Goal: Task Accomplishment & Management: Use online tool/utility

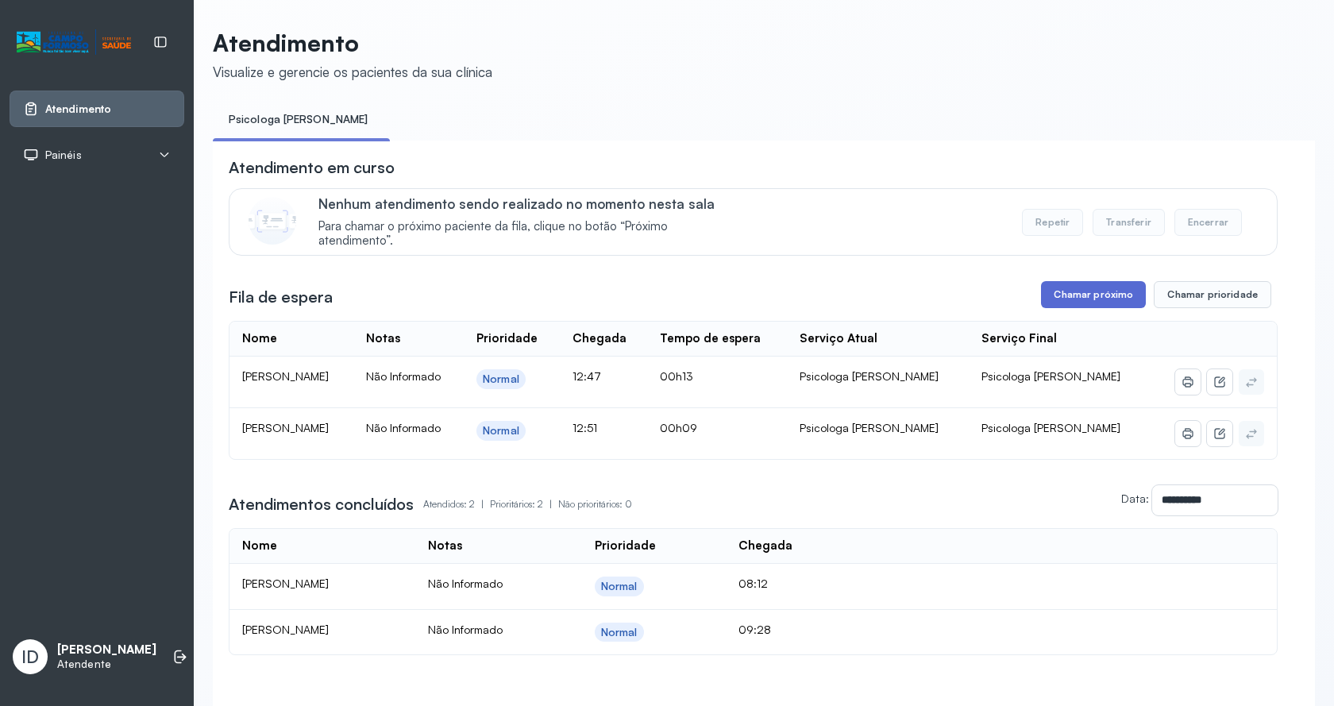
click at [1105, 303] on button "Chamar próximo" at bounding box center [1093, 294] width 105 height 27
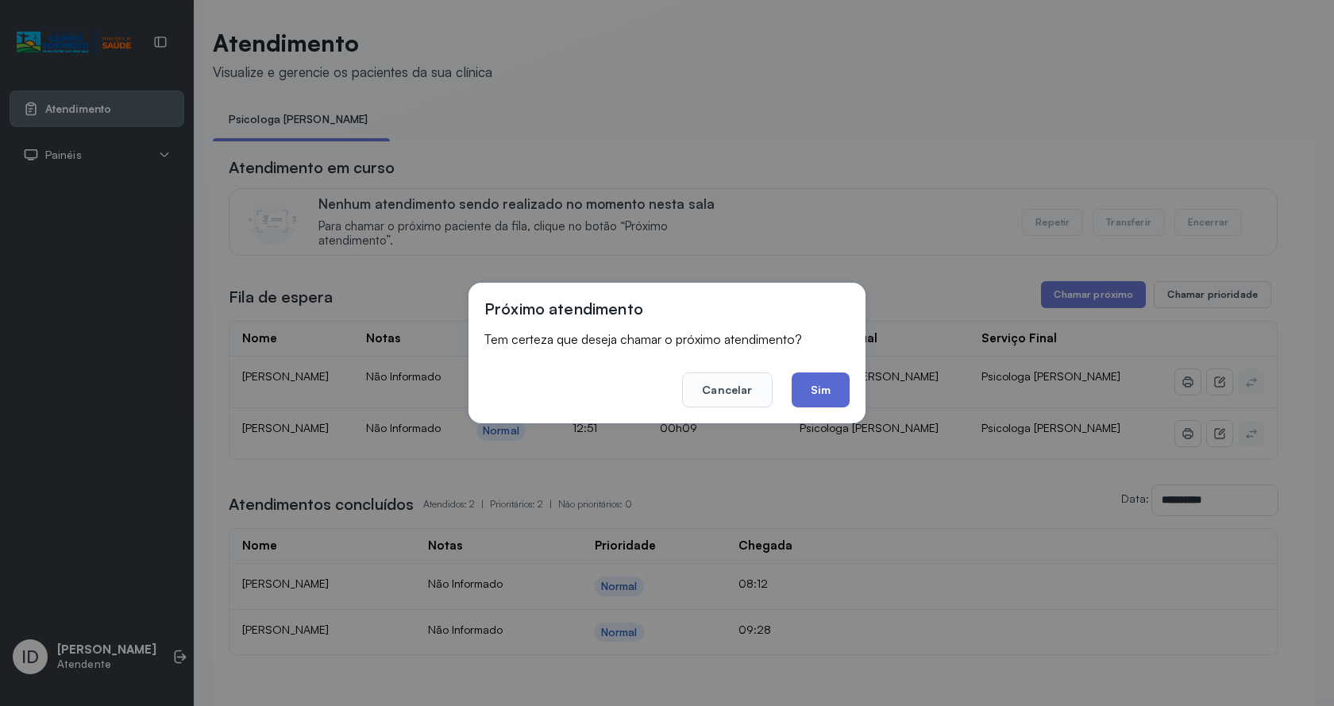
click at [824, 396] on button "Sim" at bounding box center [821, 390] width 58 height 35
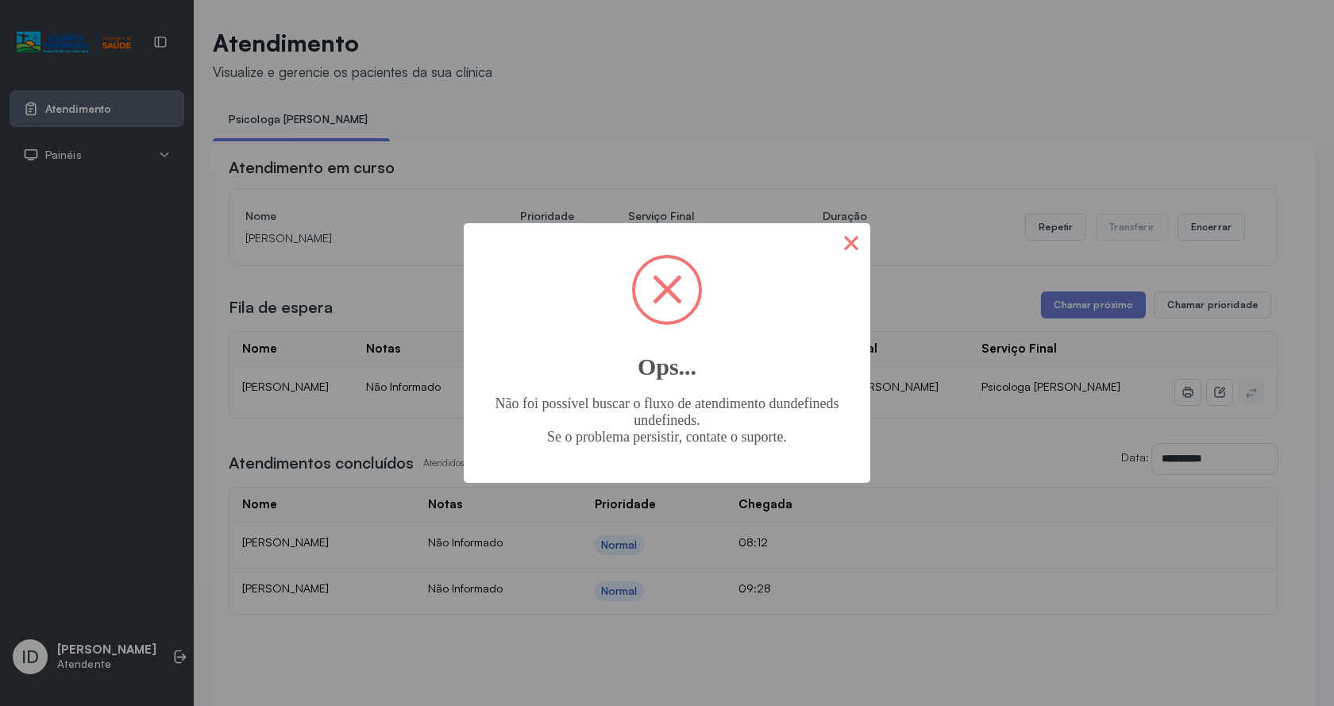
click at [841, 260] on button "×" at bounding box center [851, 242] width 38 height 38
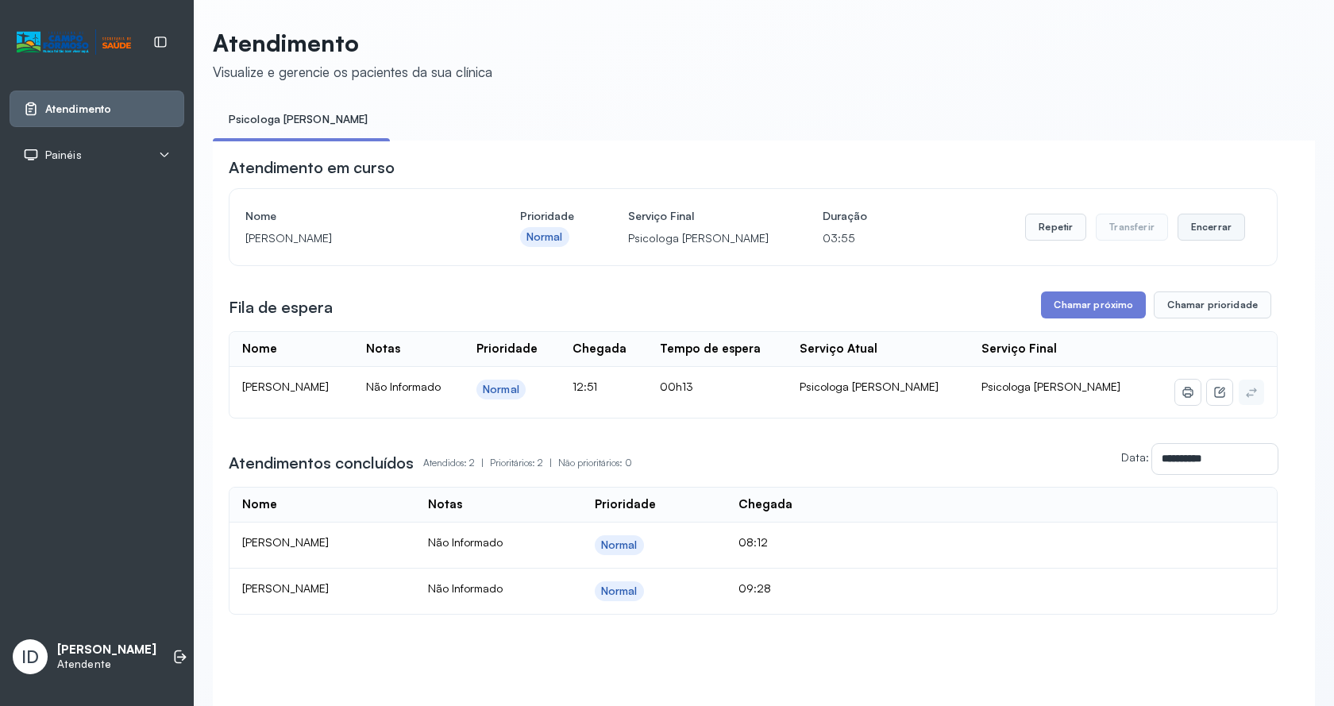
click at [1223, 241] on button "Encerrar" at bounding box center [1212, 227] width 68 height 27
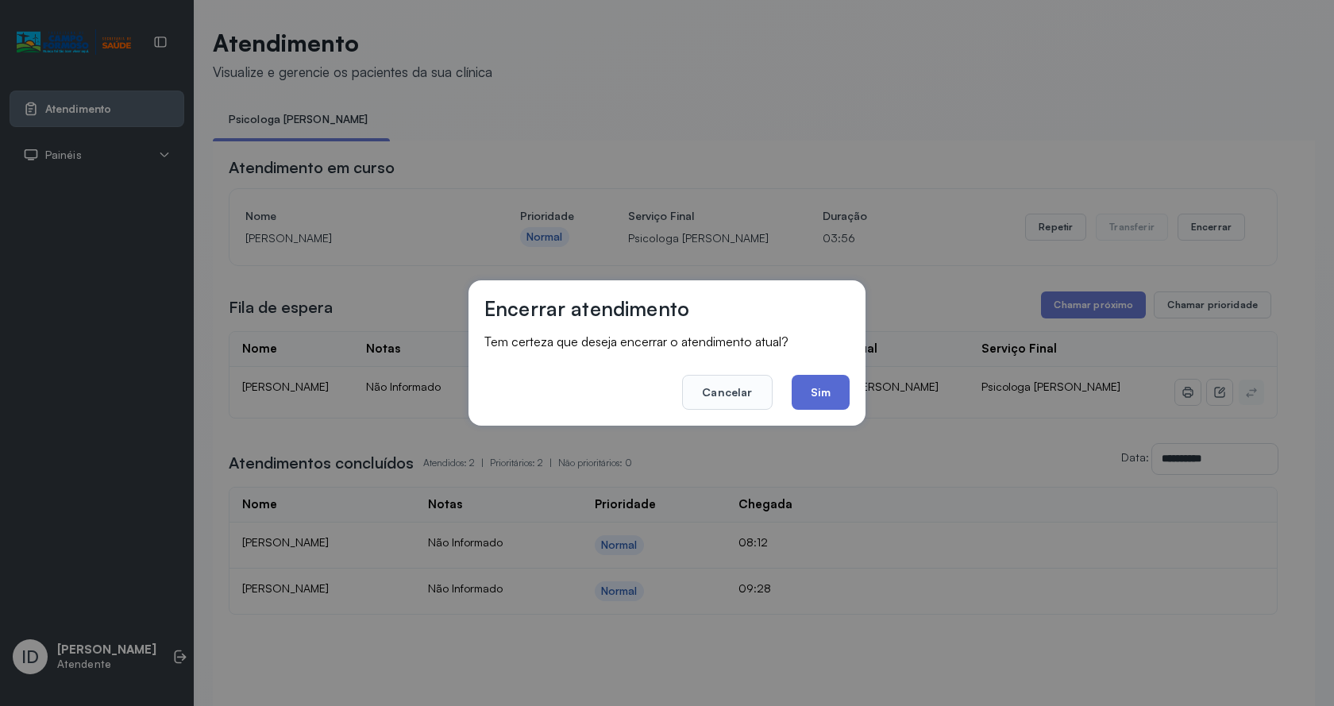
click at [809, 396] on button "Sim" at bounding box center [821, 392] width 58 height 35
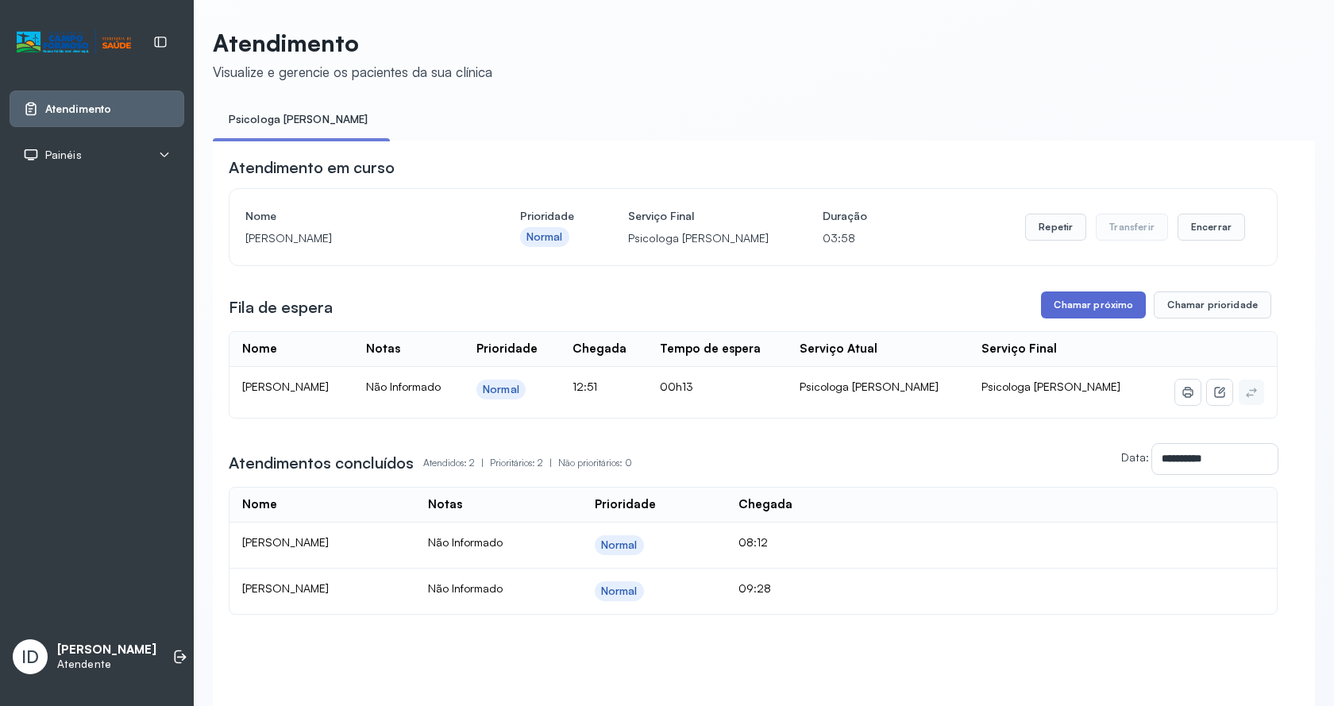
click at [1056, 314] on button "Chamar próximo" at bounding box center [1093, 305] width 105 height 27
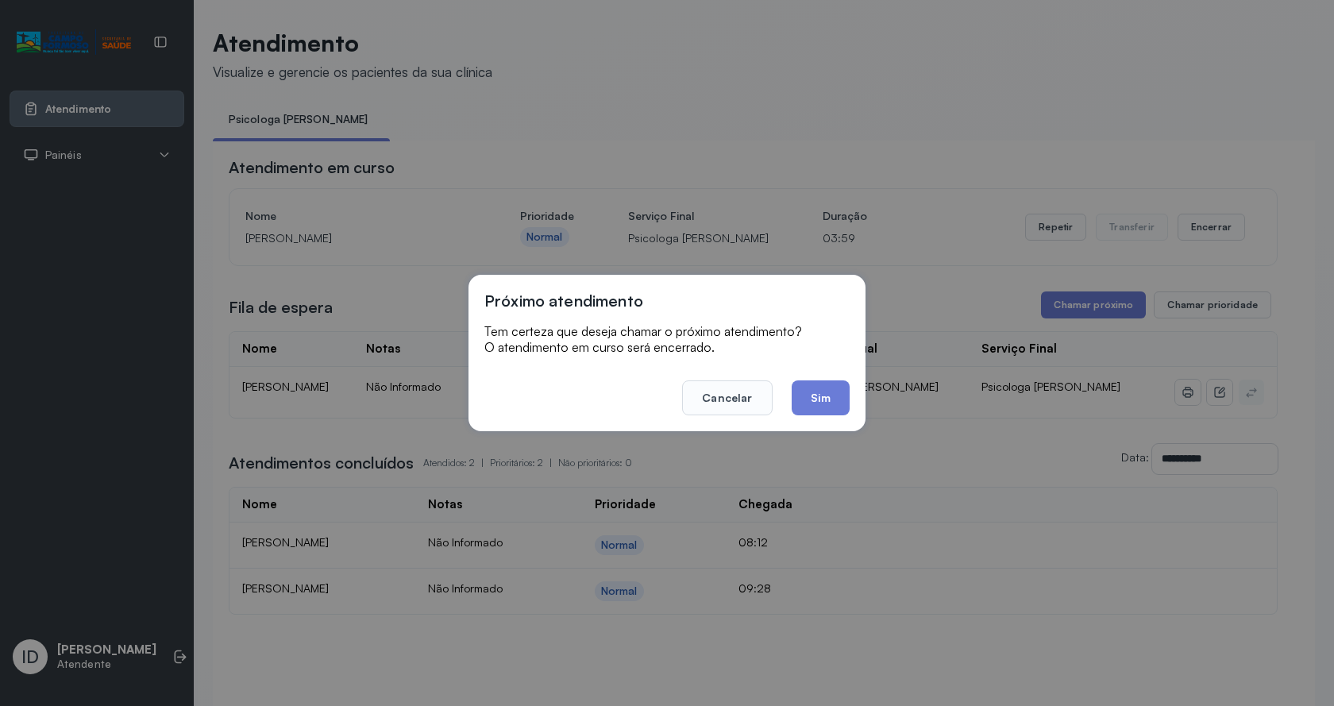
drag, startPoint x: 790, startPoint y: 403, endPoint x: 818, endPoint y: 401, distance: 27.8
click at [792, 403] on footer "Cancelar Sim" at bounding box center [667, 386] width 365 height 57
click at [818, 401] on button "Sim" at bounding box center [821, 397] width 58 height 35
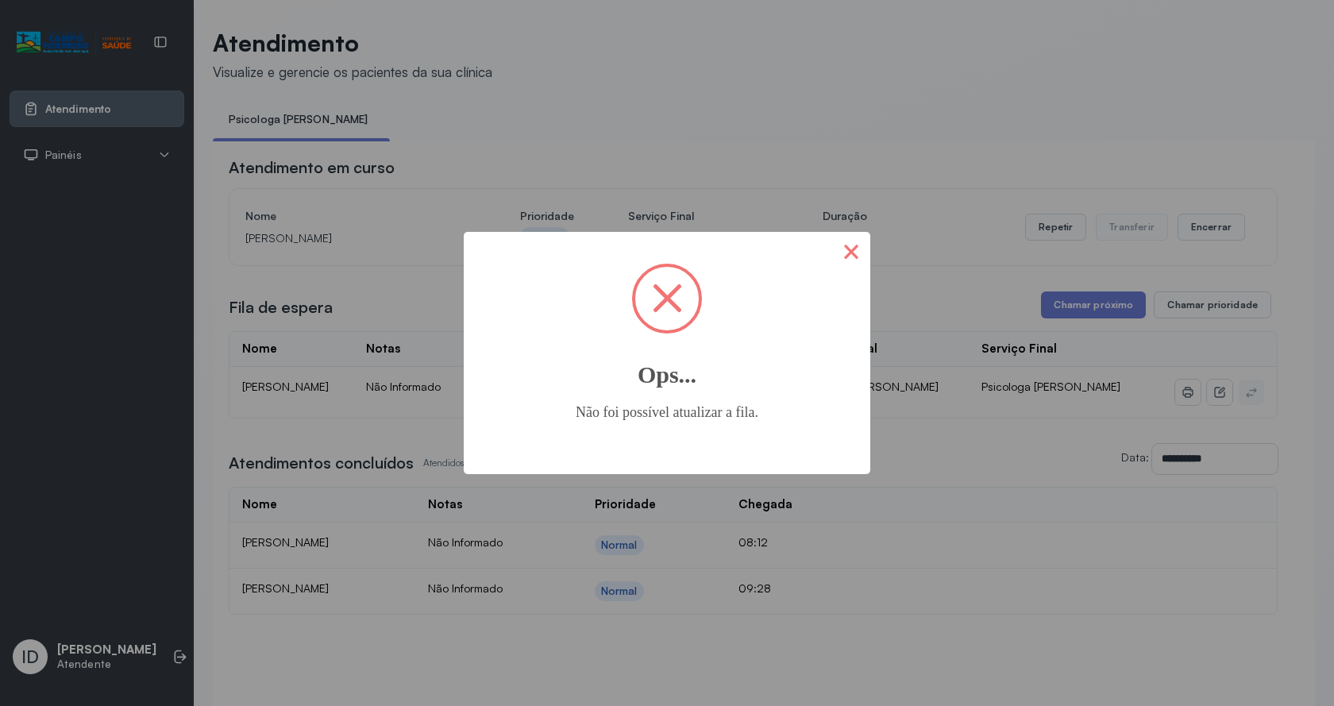
click at [865, 256] on button "×" at bounding box center [851, 251] width 38 height 38
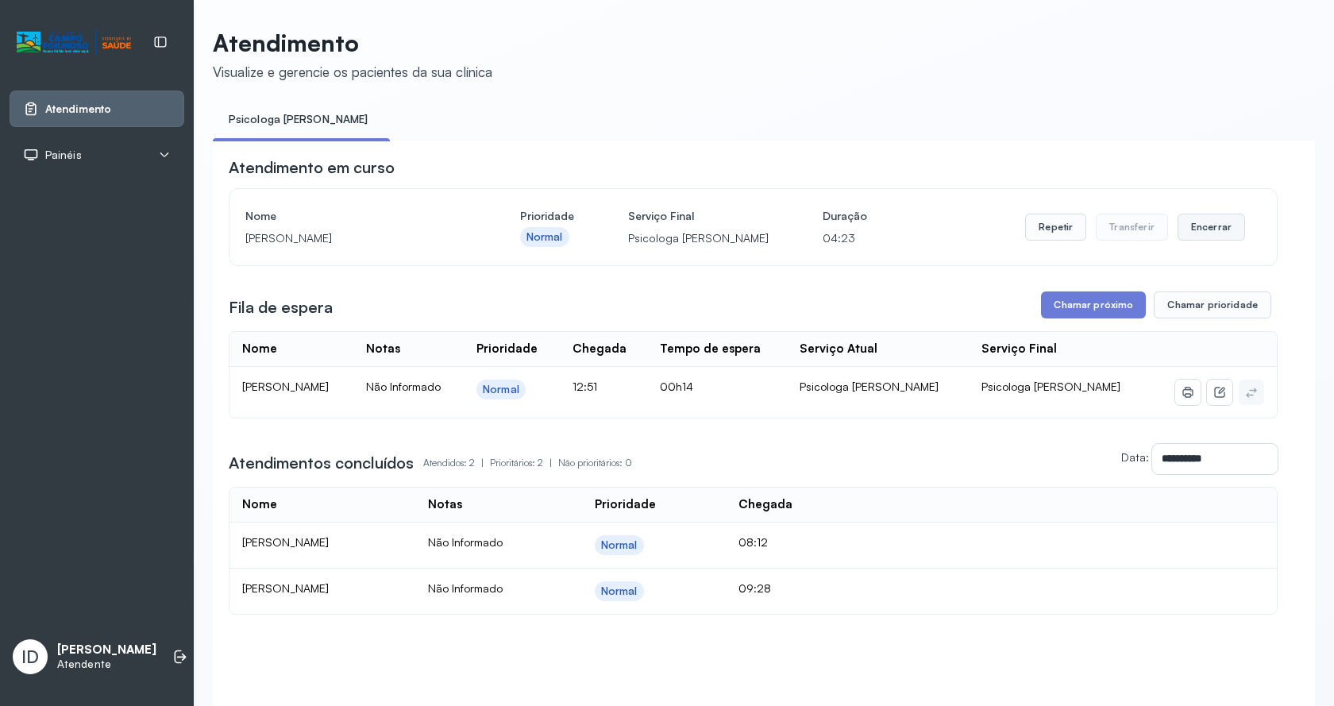
click at [1221, 237] on button "Encerrar" at bounding box center [1212, 227] width 68 height 27
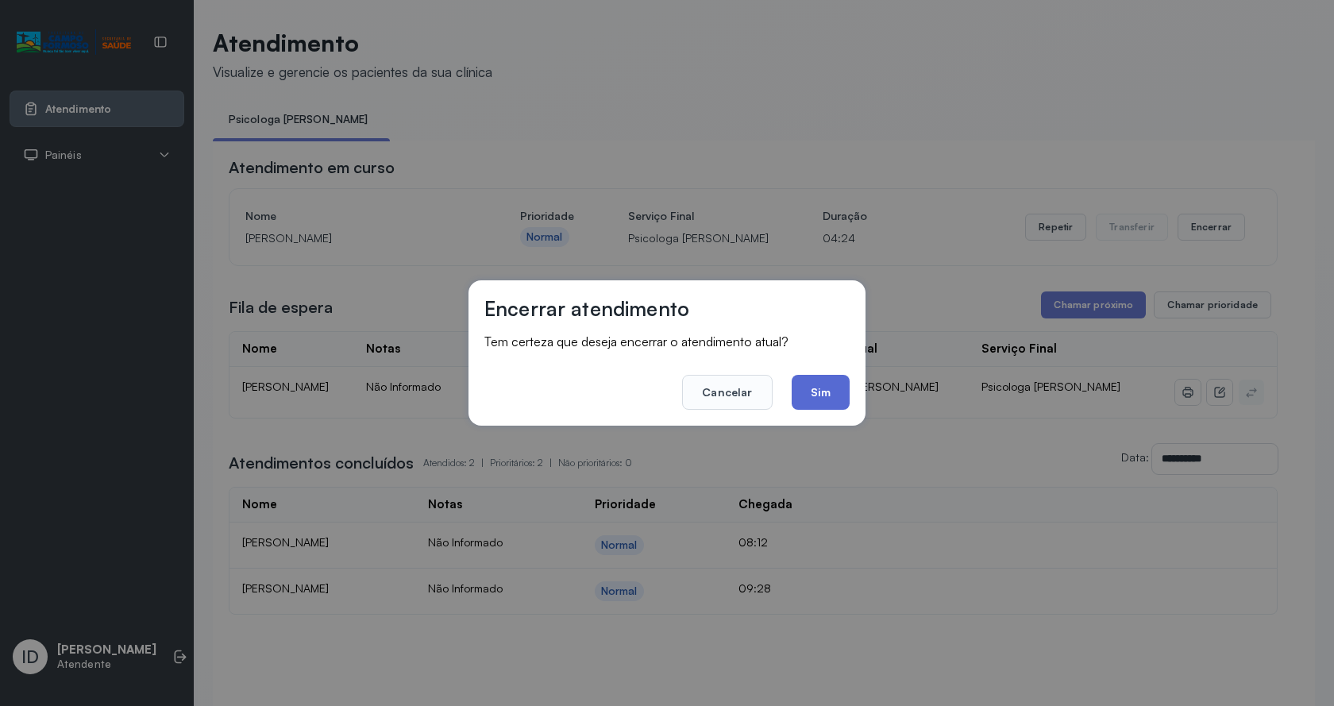
click at [834, 388] on button "Sim" at bounding box center [821, 392] width 58 height 35
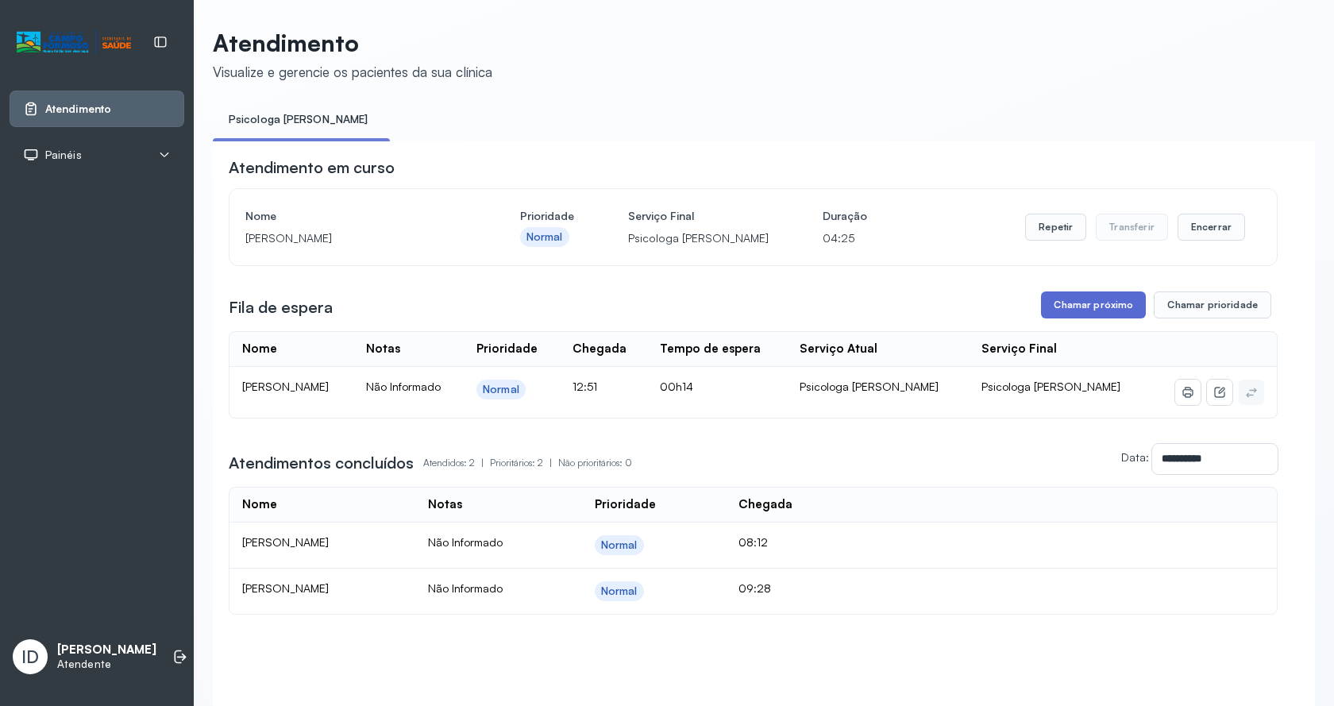
click at [1123, 319] on button "Chamar próximo" at bounding box center [1093, 305] width 105 height 27
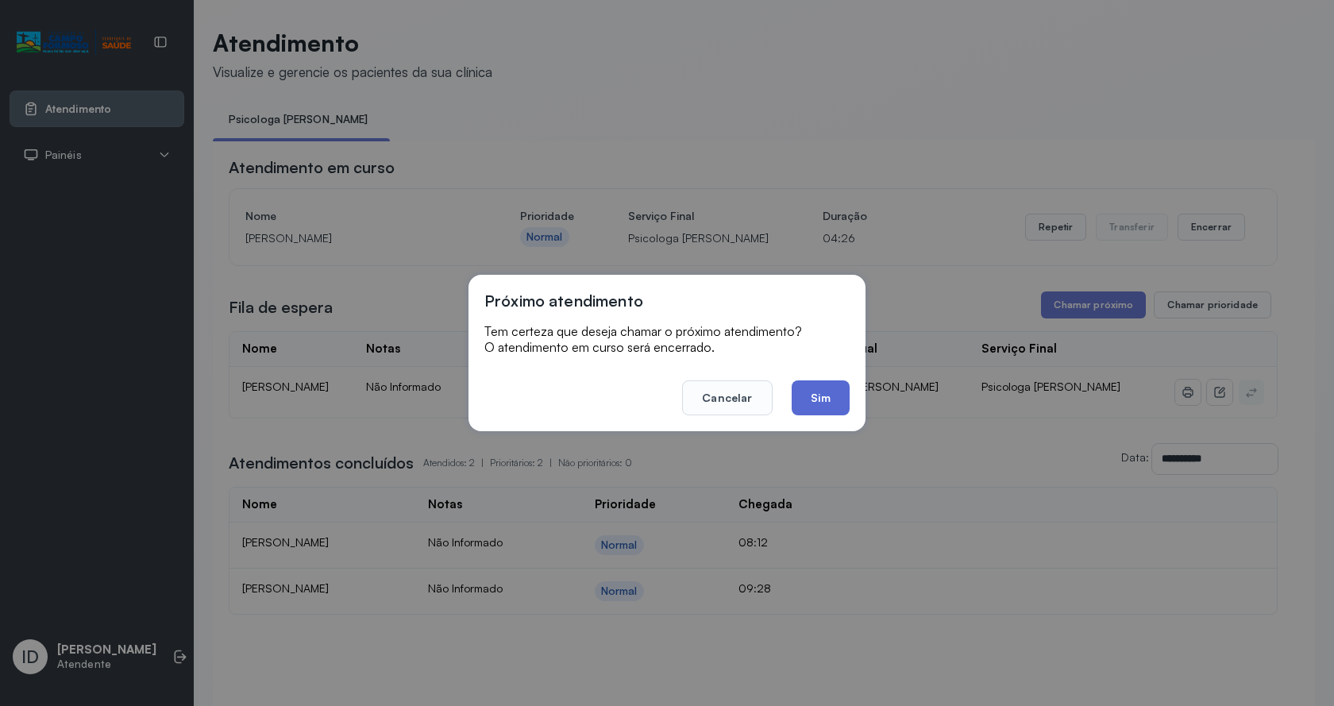
click at [799, 401] on button "Sim" at bounding box center [821, 397] width 58 height 35
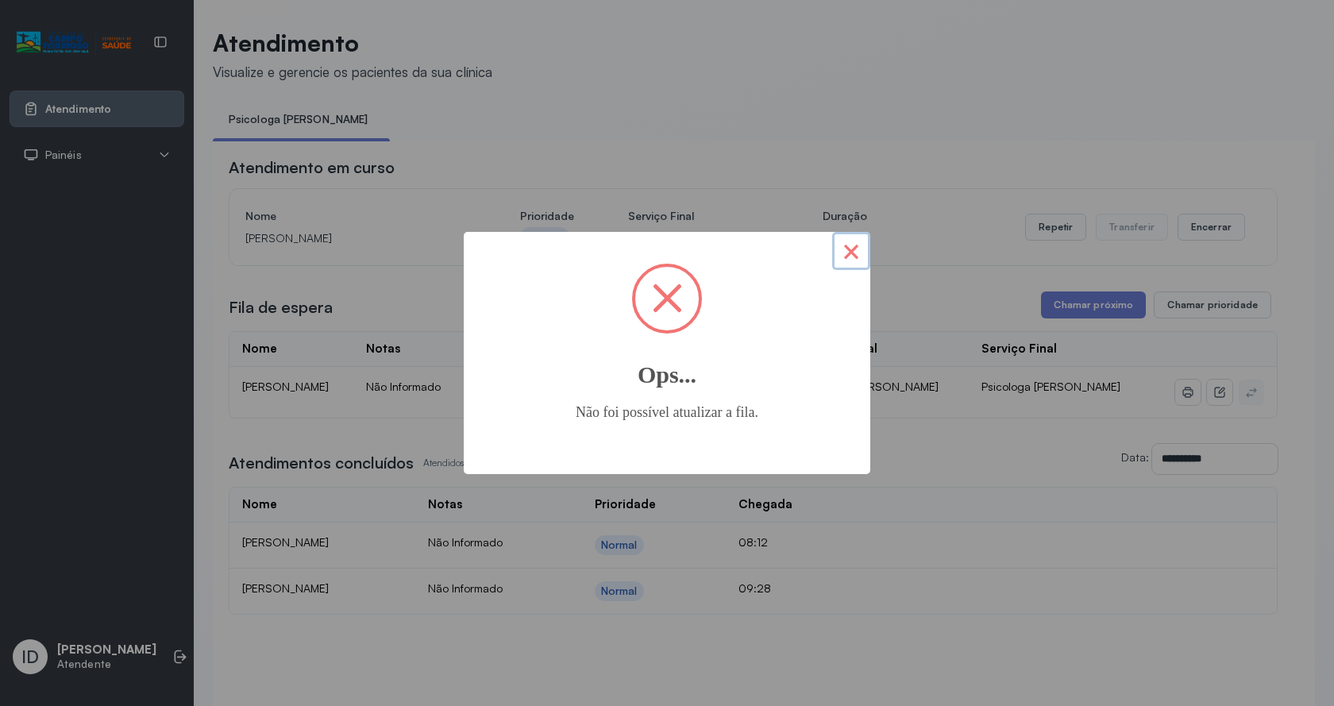
click at [854, 248] on button "×" at bounding box center [851, 251] width 38 height 38
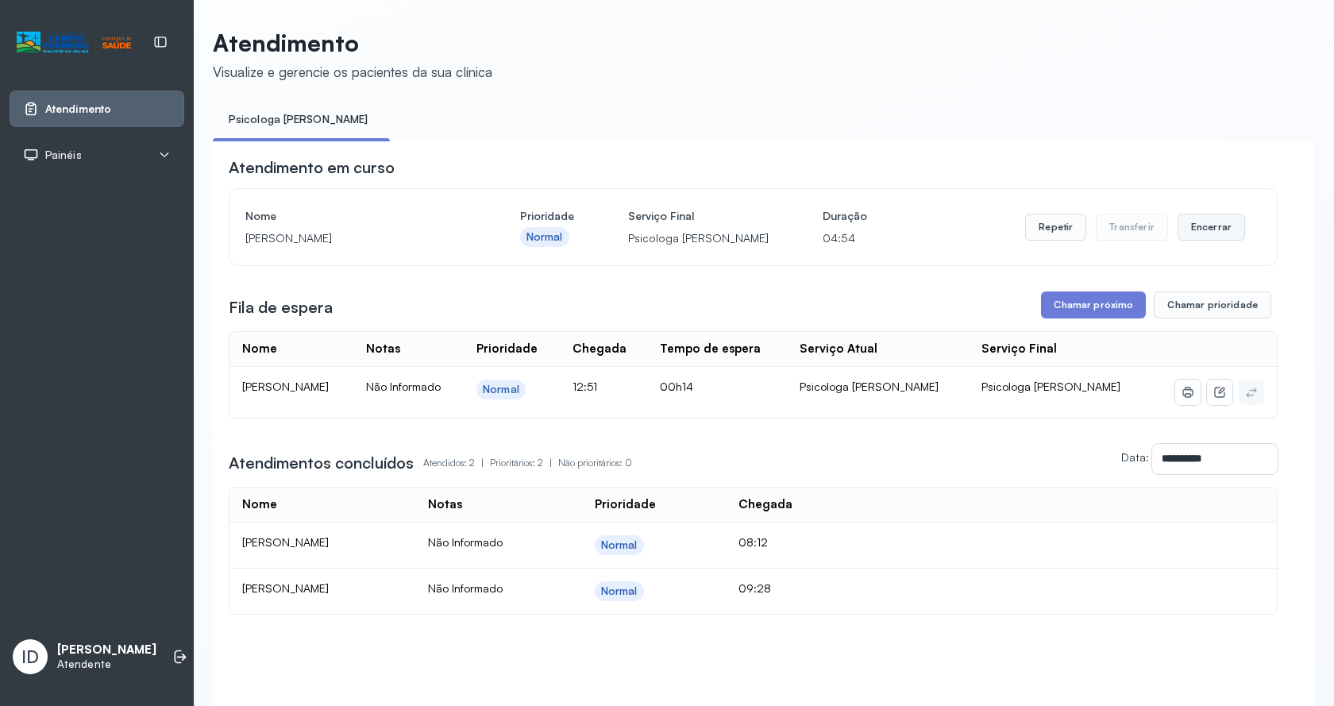
click at [1197, 223] on button "Encerrar" at bounding box center [1212, 227] width 68 height 27
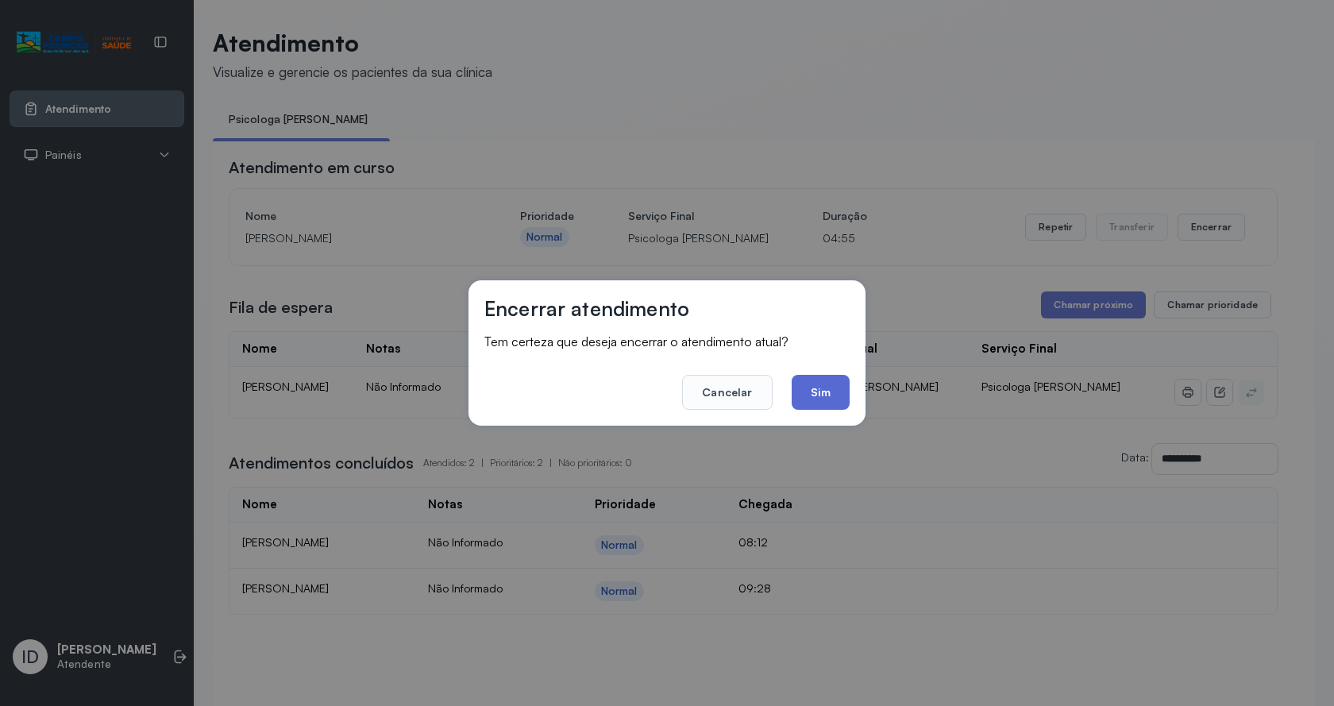
click at [838, 383] on button "Sim" at bounding box center [821, 392] width 58 height 35
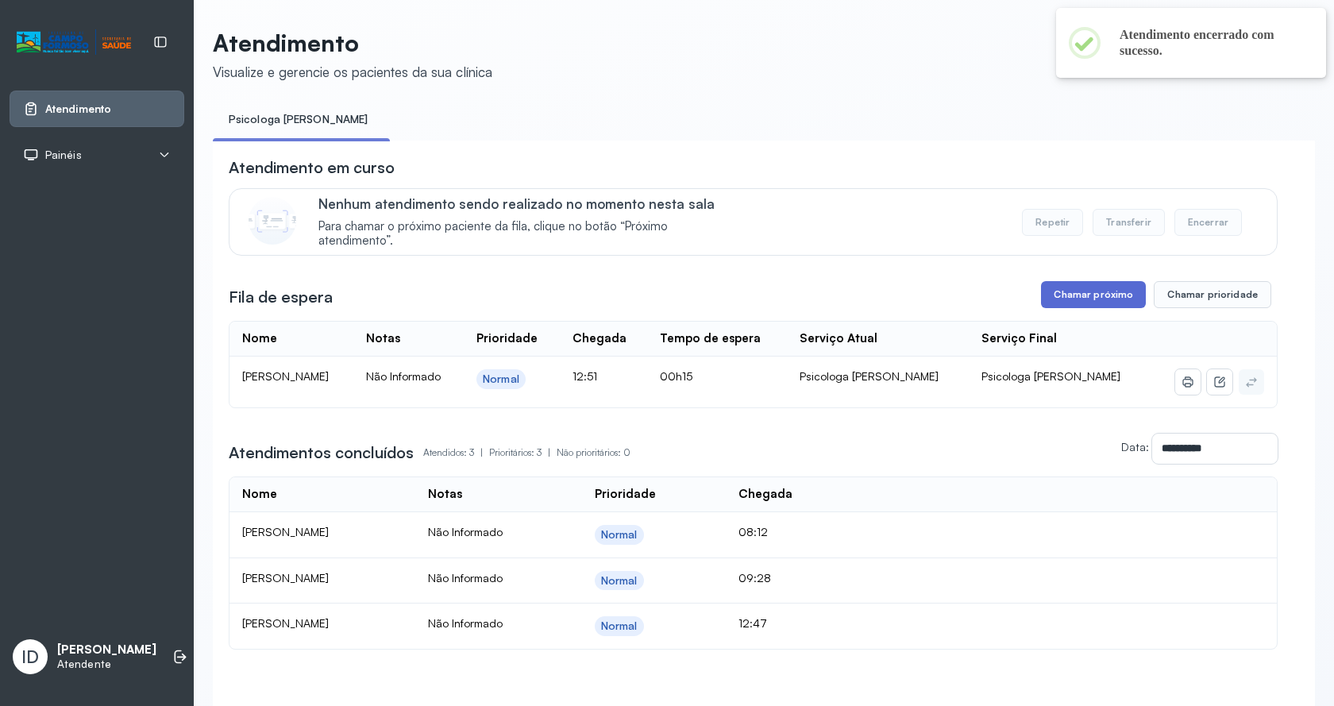
click at [1070, 288] on button "Chamar próximo" at bounding box center [1093, 294] width 105 height 27
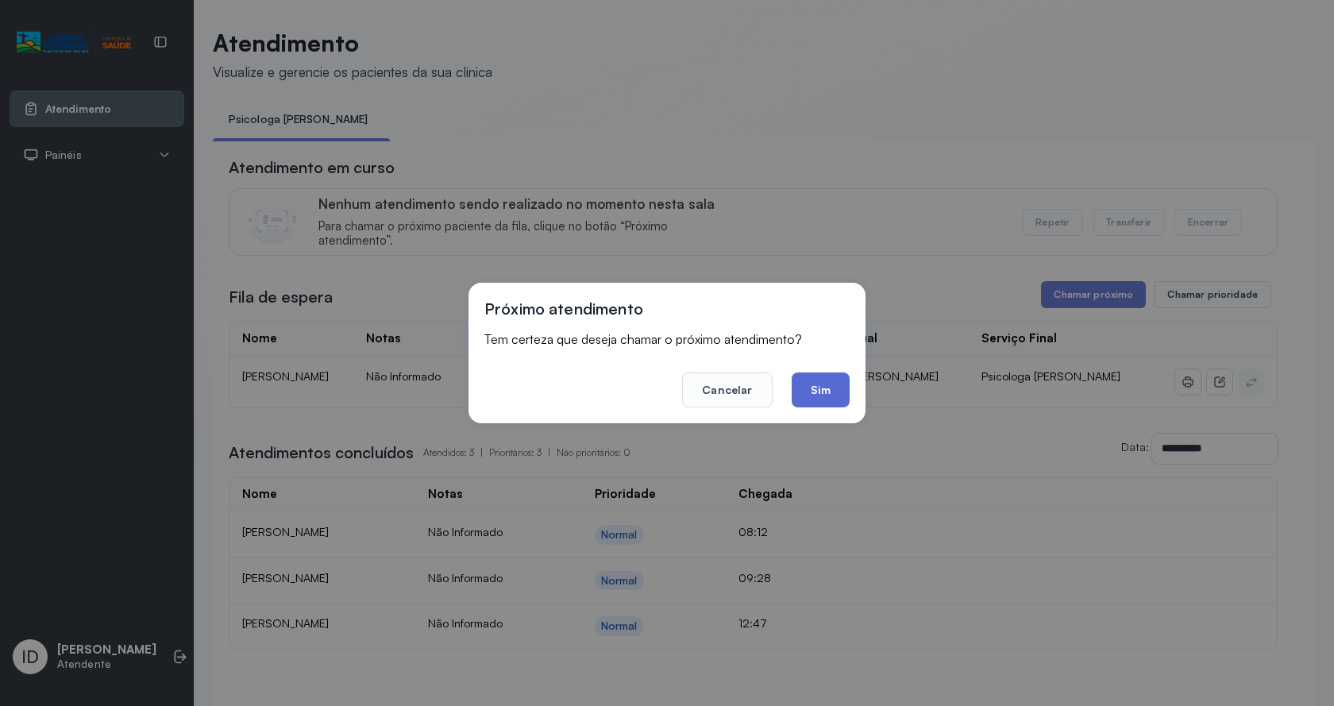
click at [816, 382] on button "Sim" at bounding box center [821, 390] width 58 height 35
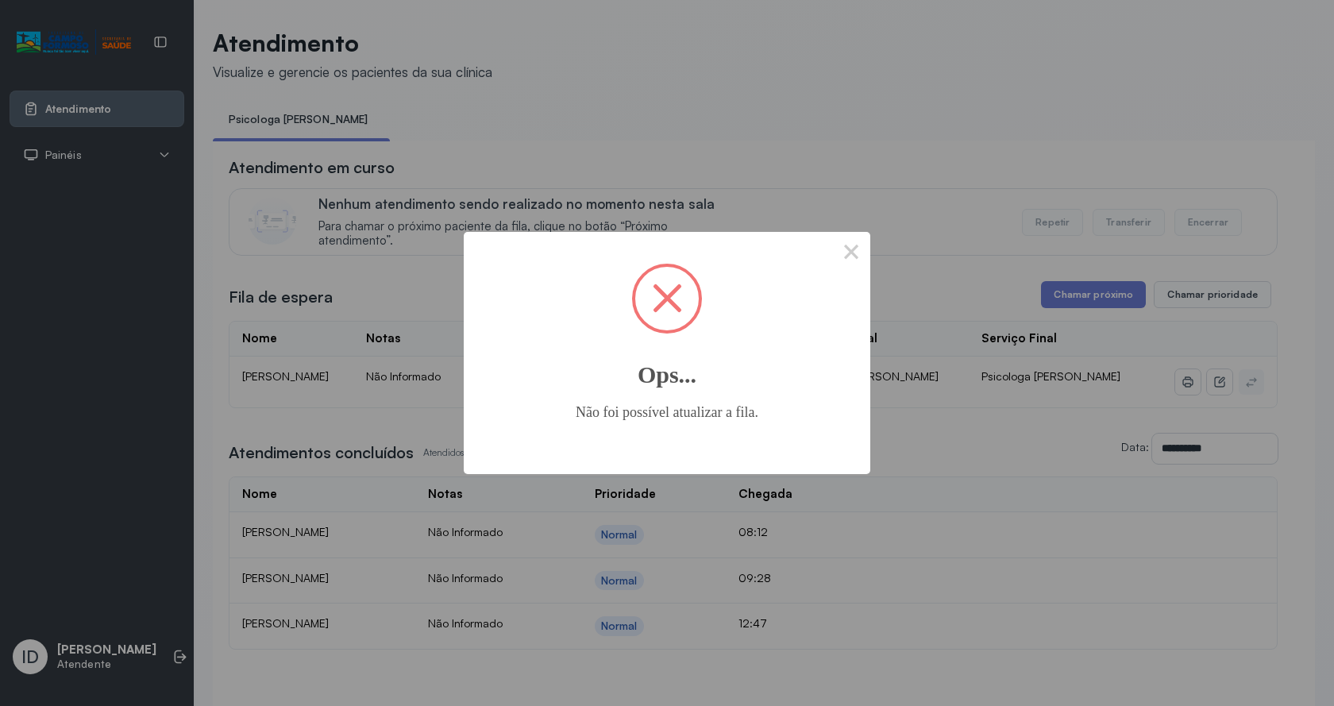
drag, startPoint x: 860, startPoint y: 256, endPoint x: 868, endPoint y: 243, distance: 15.0
click at [863, 252] on button "×" at bounding box center [851, 251] width 38 height 38
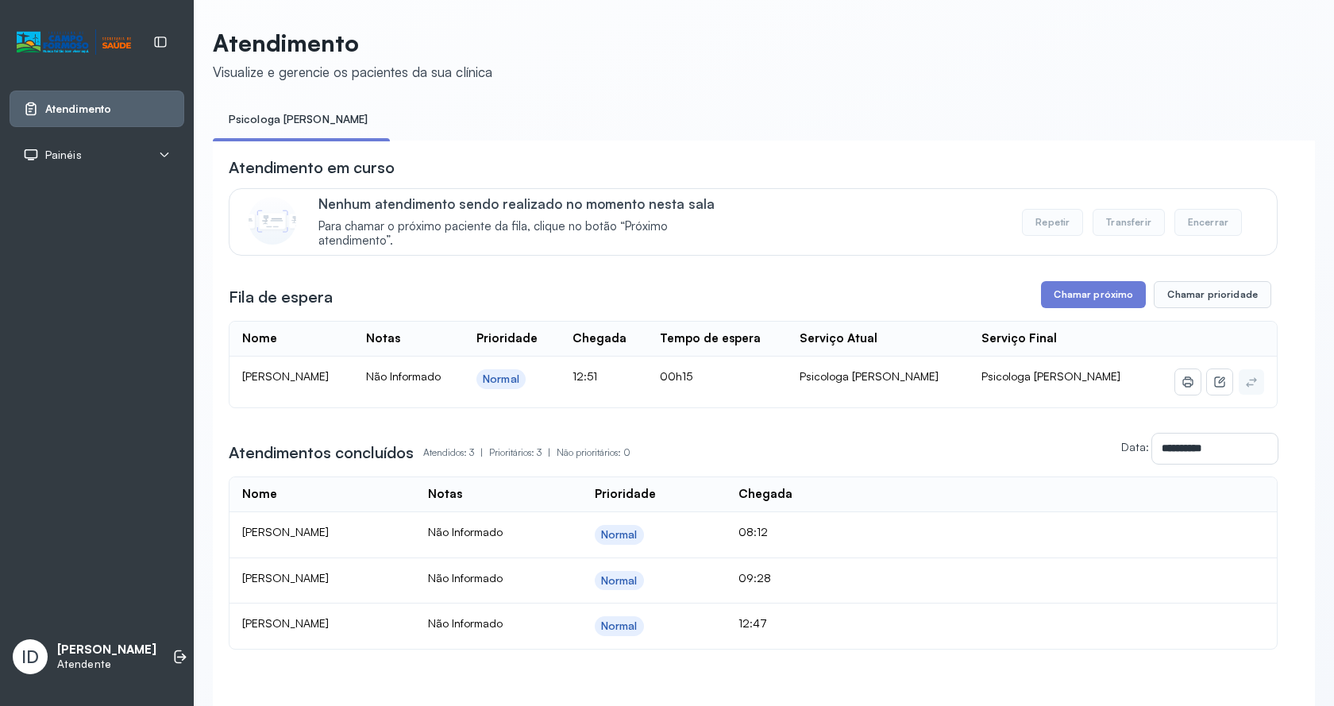
click at [1091, 319] on div "**********" at bounding box center [753, 402] width 1049 height 493
click at [1089, 296] on button "Chamar próximo" at bounding box center [1093, 294] width 105 height 27
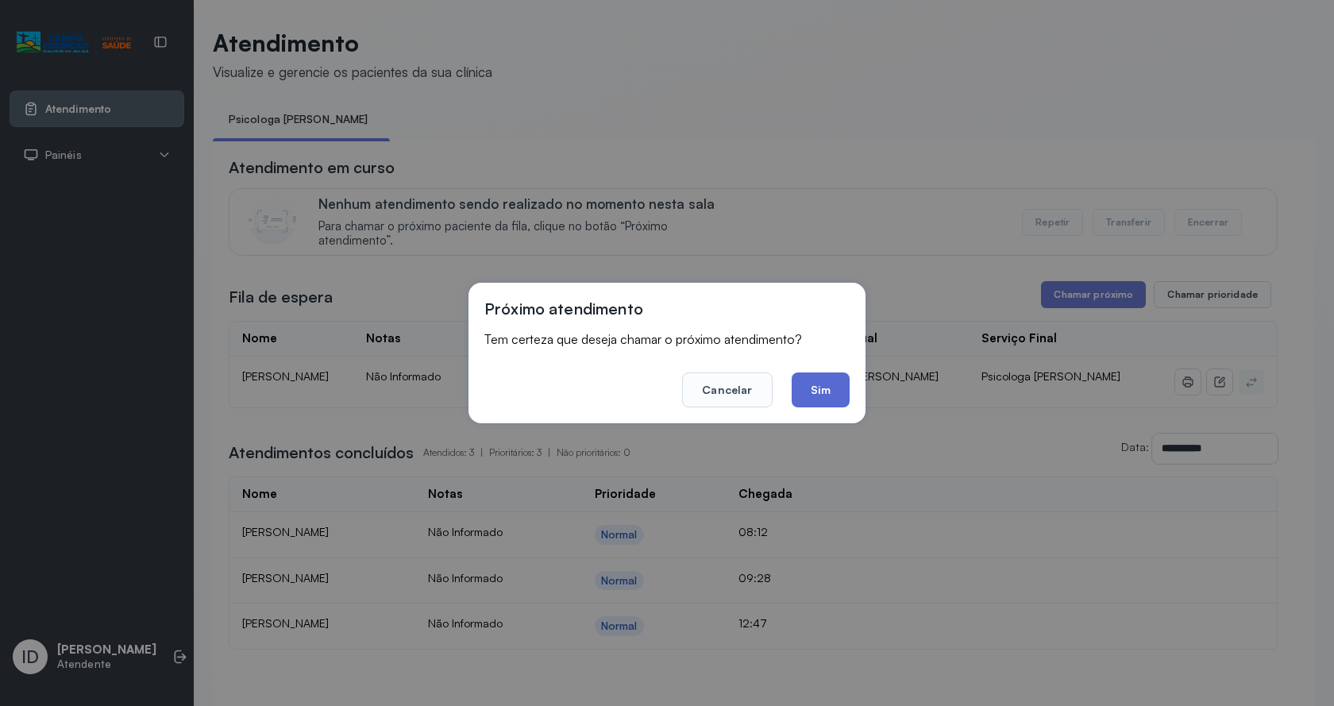
click at [799, 406] on button "Sim" at bounding box center [821, 390] width 58 height 35
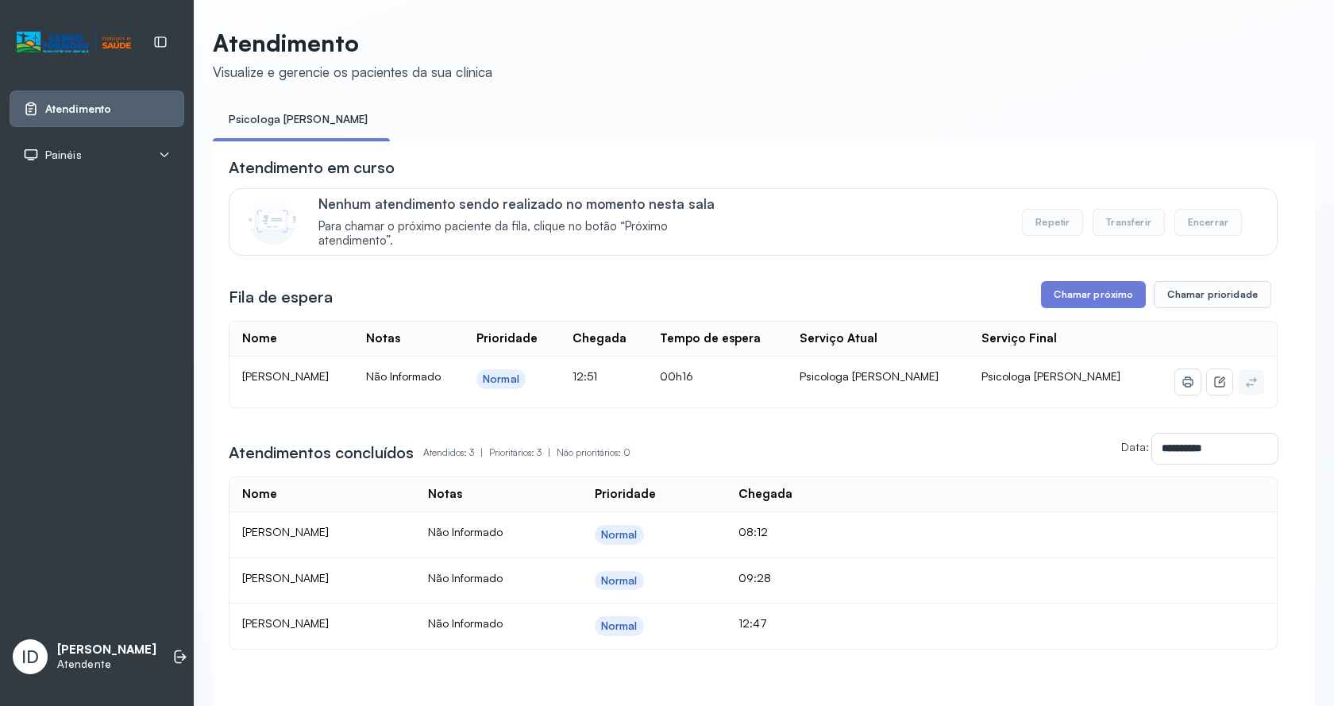
click at [1078, 316] on div "**********" at bounding box center [753, 402] width 1049 height 493
click at [1079, 307] on button "Chamar próximo" at bounding box center [1093, 294] width 105 height 27
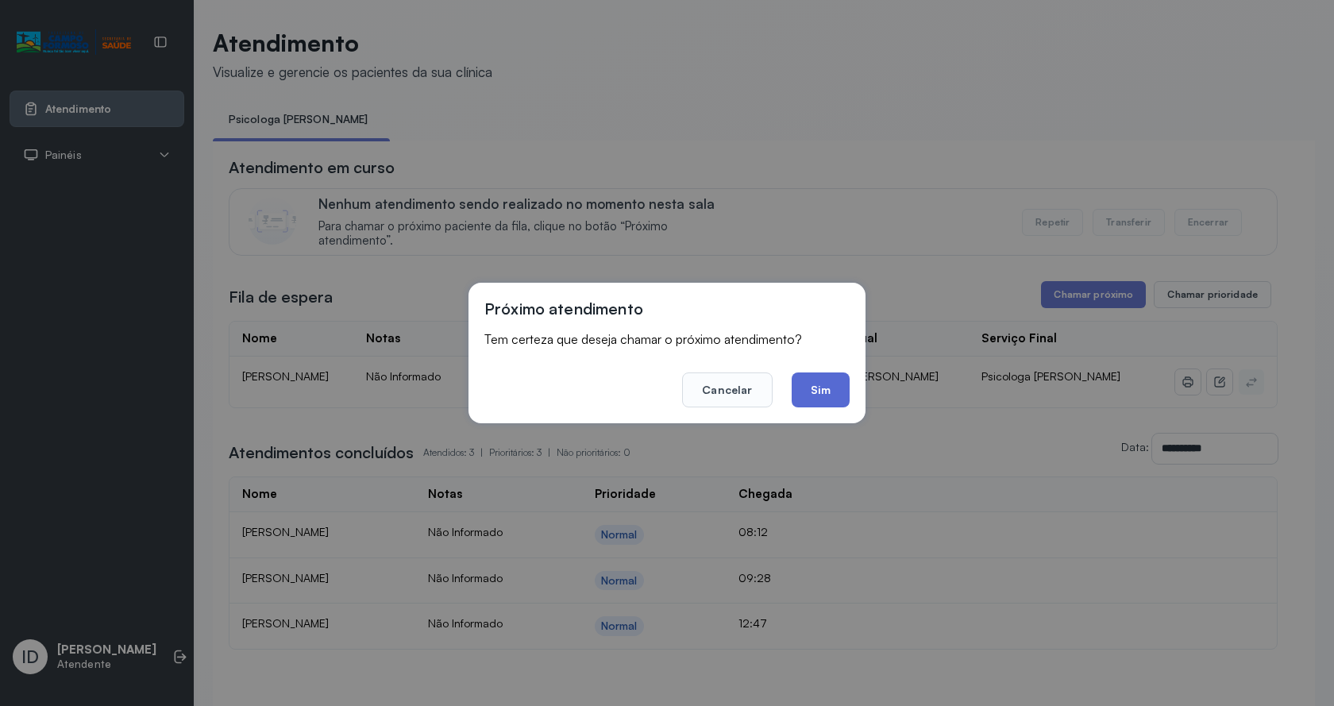
click at [819, 400] on button "Sim" at bounding box center [821, 390] width 58 height 35
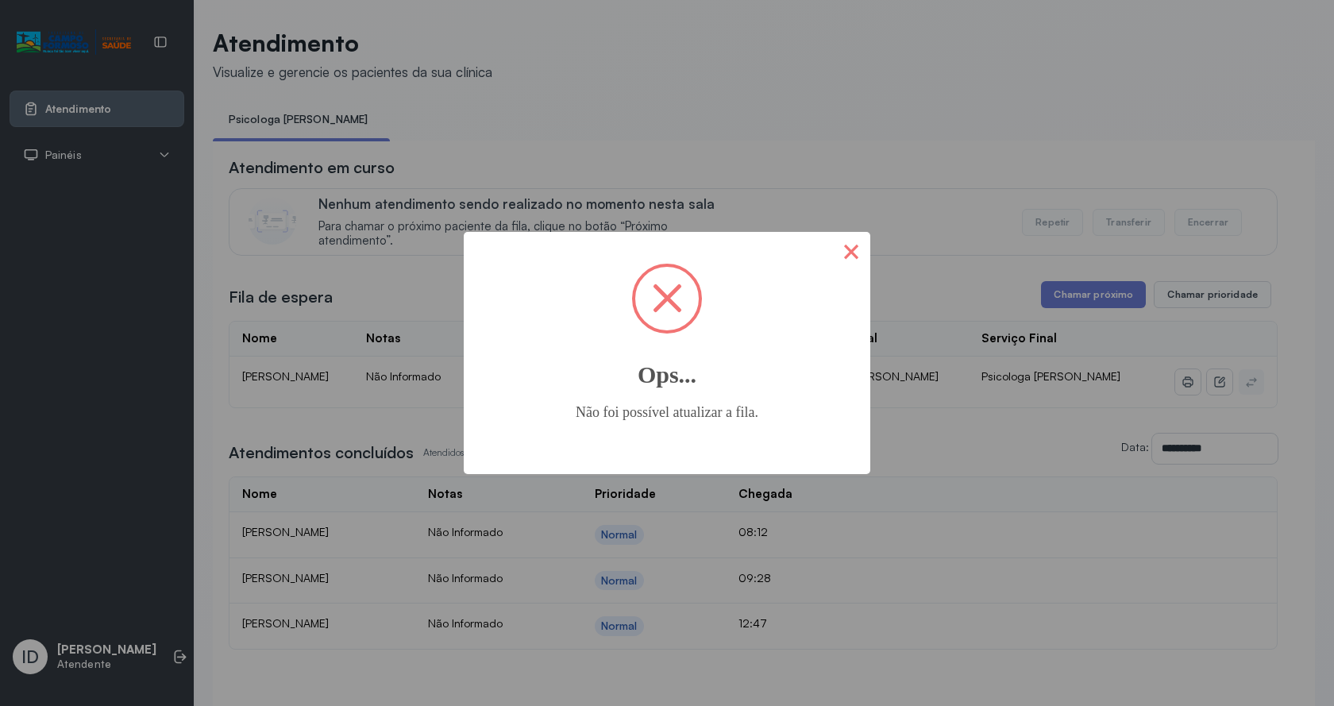
click at [851, 253] on button "×" at bounding box center [851, 251] width 38 height 38
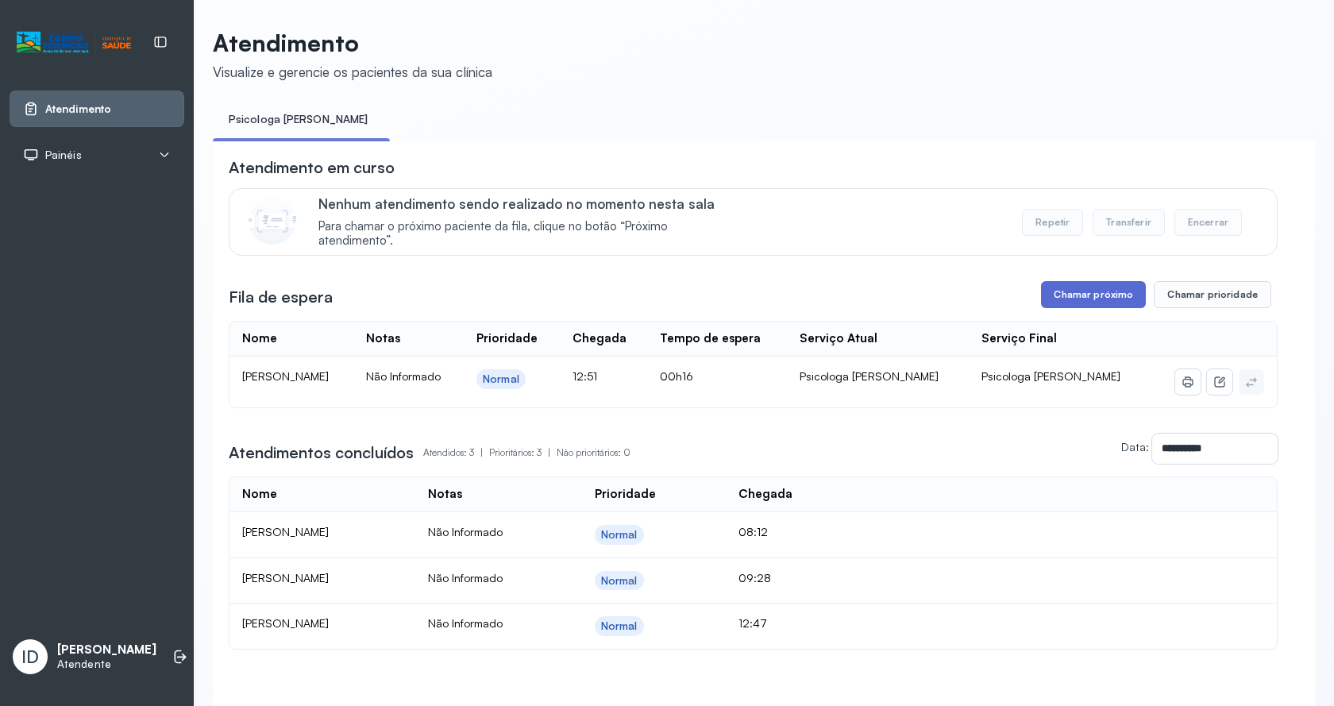
click at [1083, 291] on button "Chamar próximo" at bounding box center [1093, 294] width 105 height 27
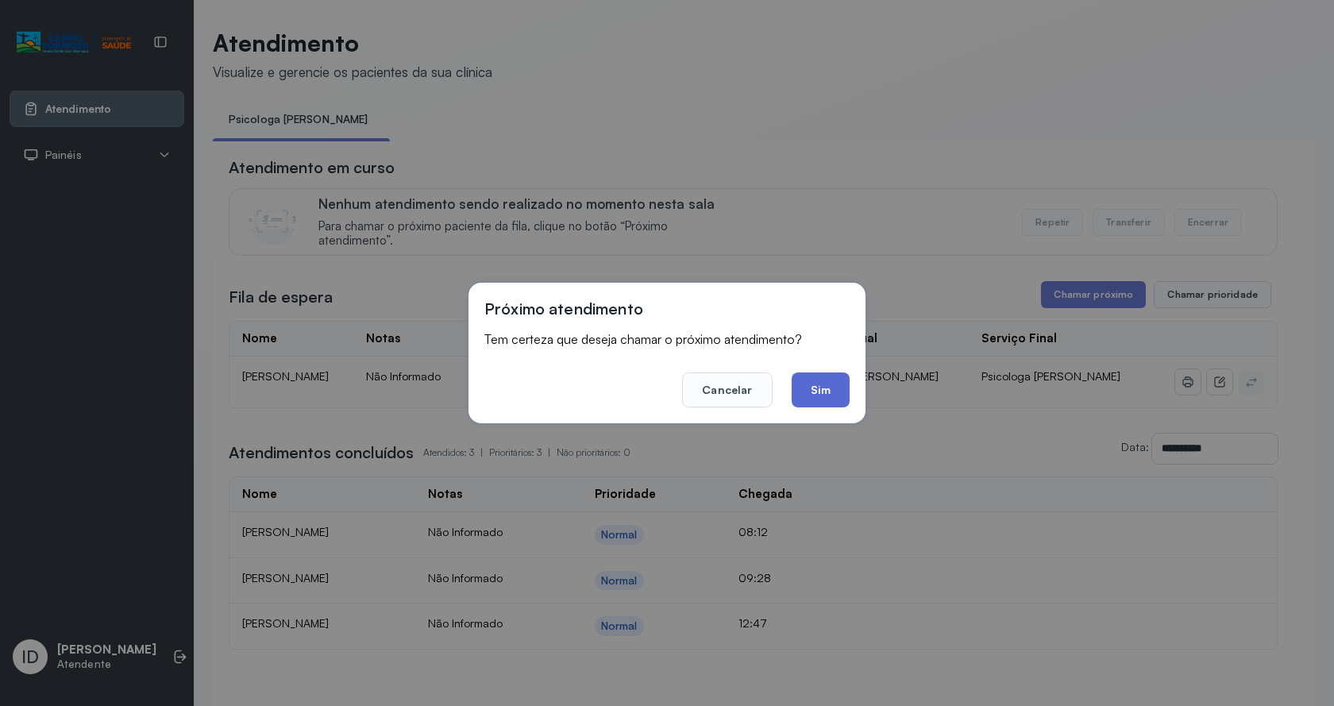
click at [840, 385] on button "Sim" at bounding box center [821, 390] width 58 height 35
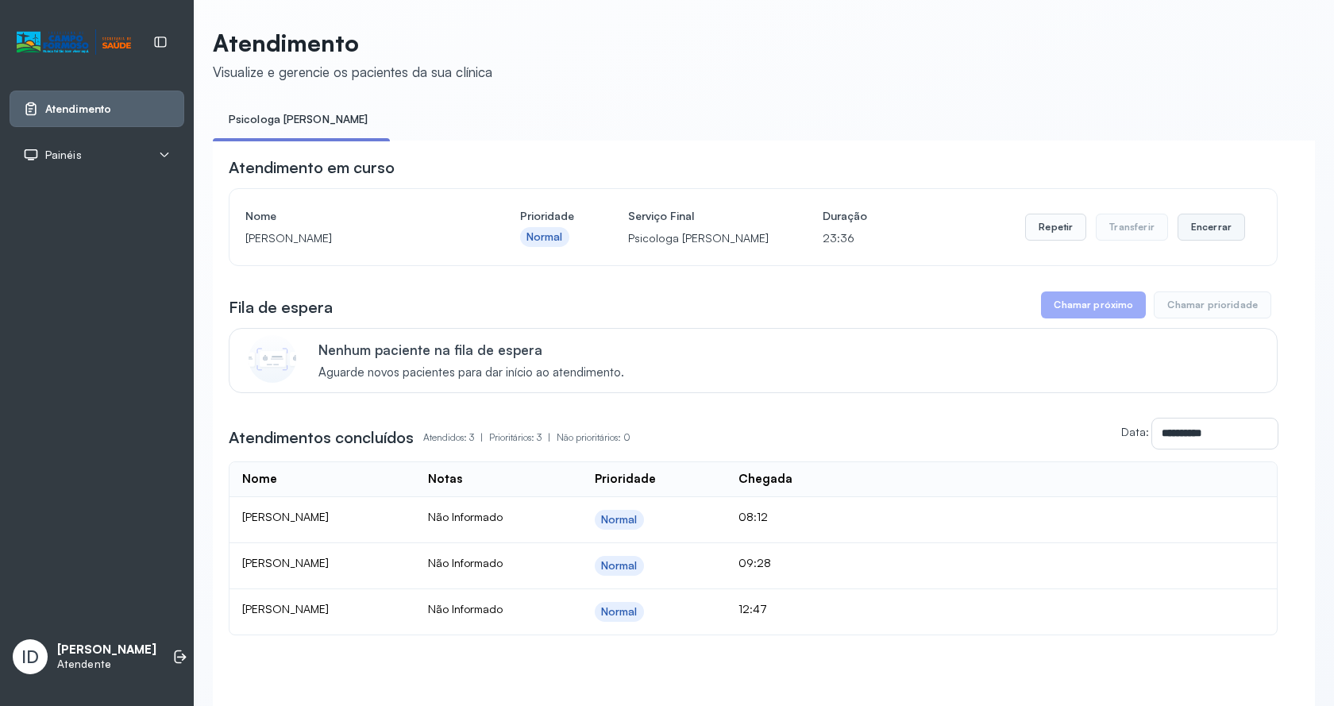
click at [1222, 227] on button "Encerrar" at bounding box center [1212, 227] width 68 height 27
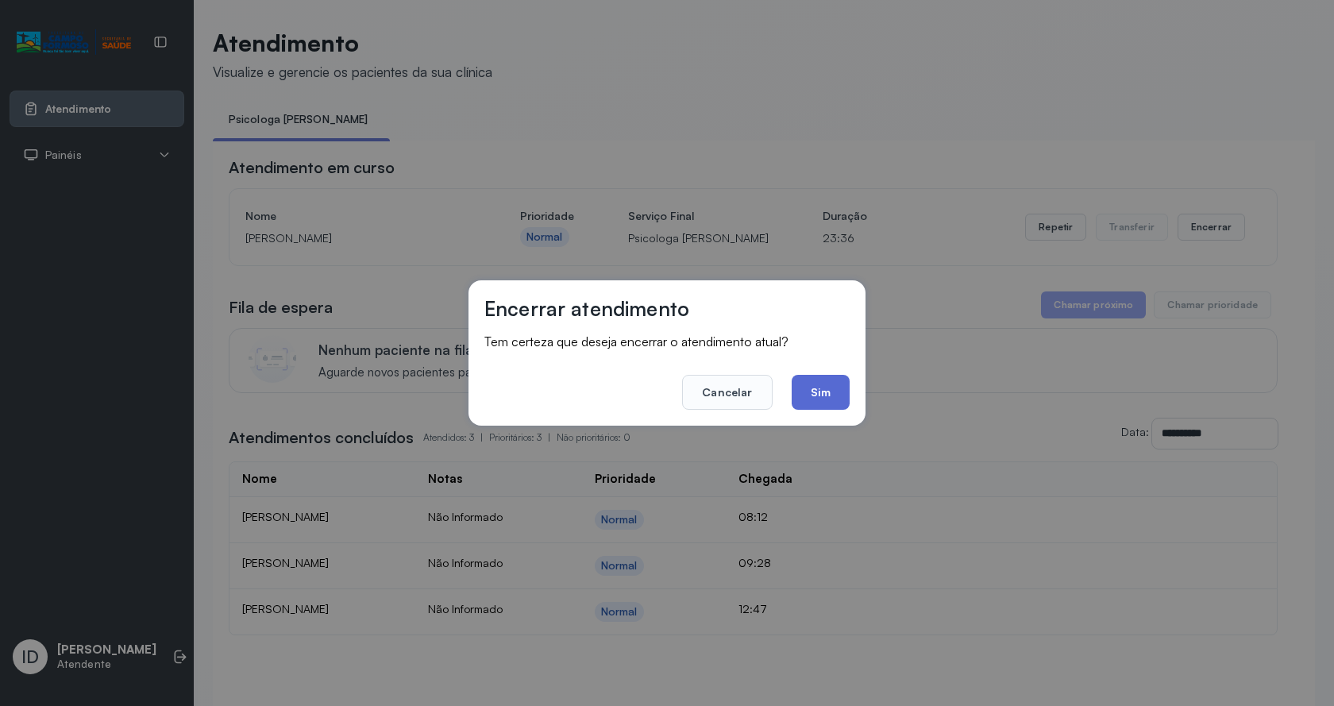
click at [826, 387] on button "Sim" at bounding box center [821, 392] width 58 height 35
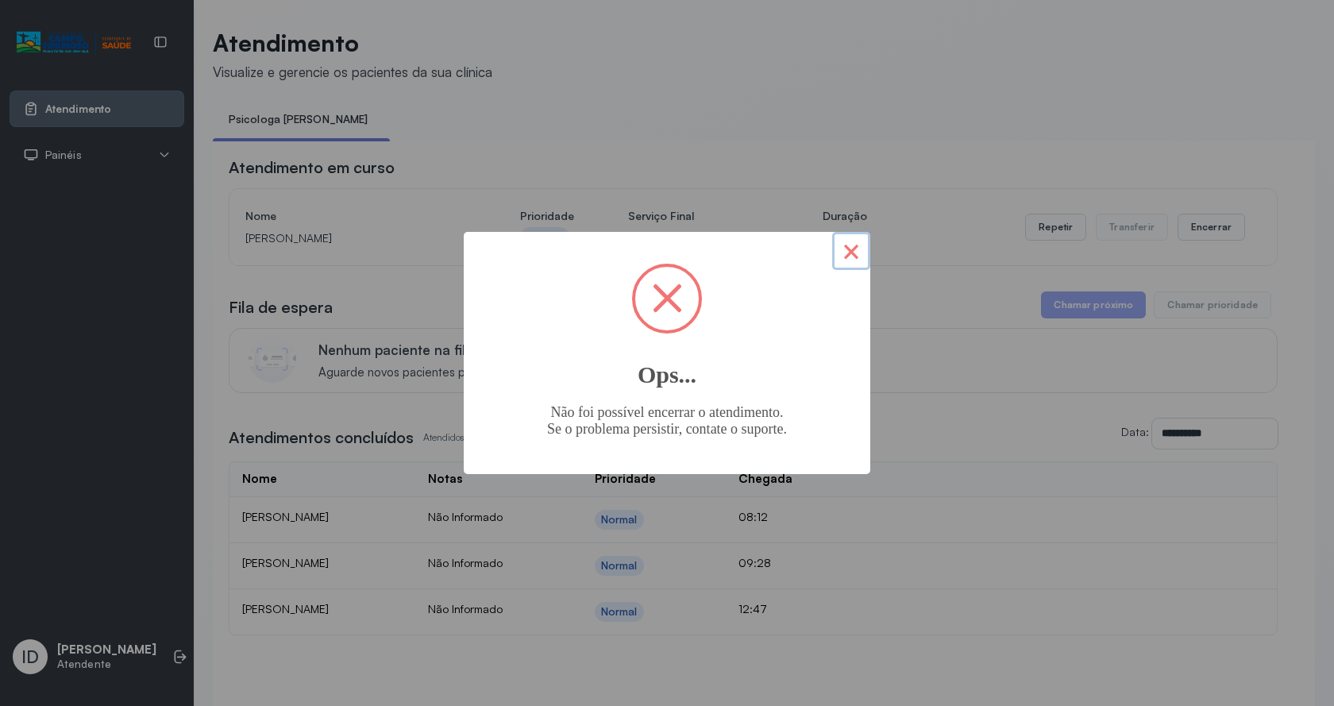
drag, startPoint x: 851, startPoint y: 243, endPoint x: 876, endPoint y: 215, distance: 37.1
click at [854, 240] on button "×" at bounding box center [851, 251] width 38 height 38
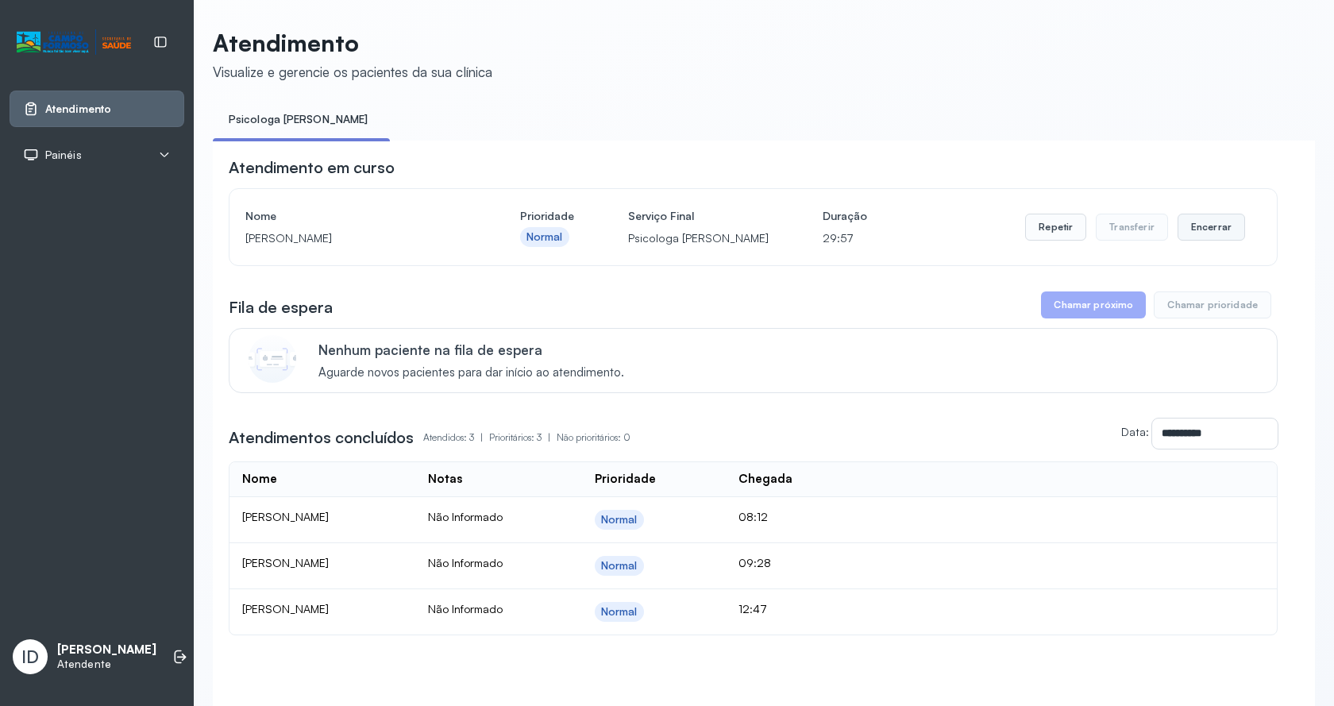
click at [1216, 234] on button "Encerrar" at bounding box center [1212, 227] width 68 height 27
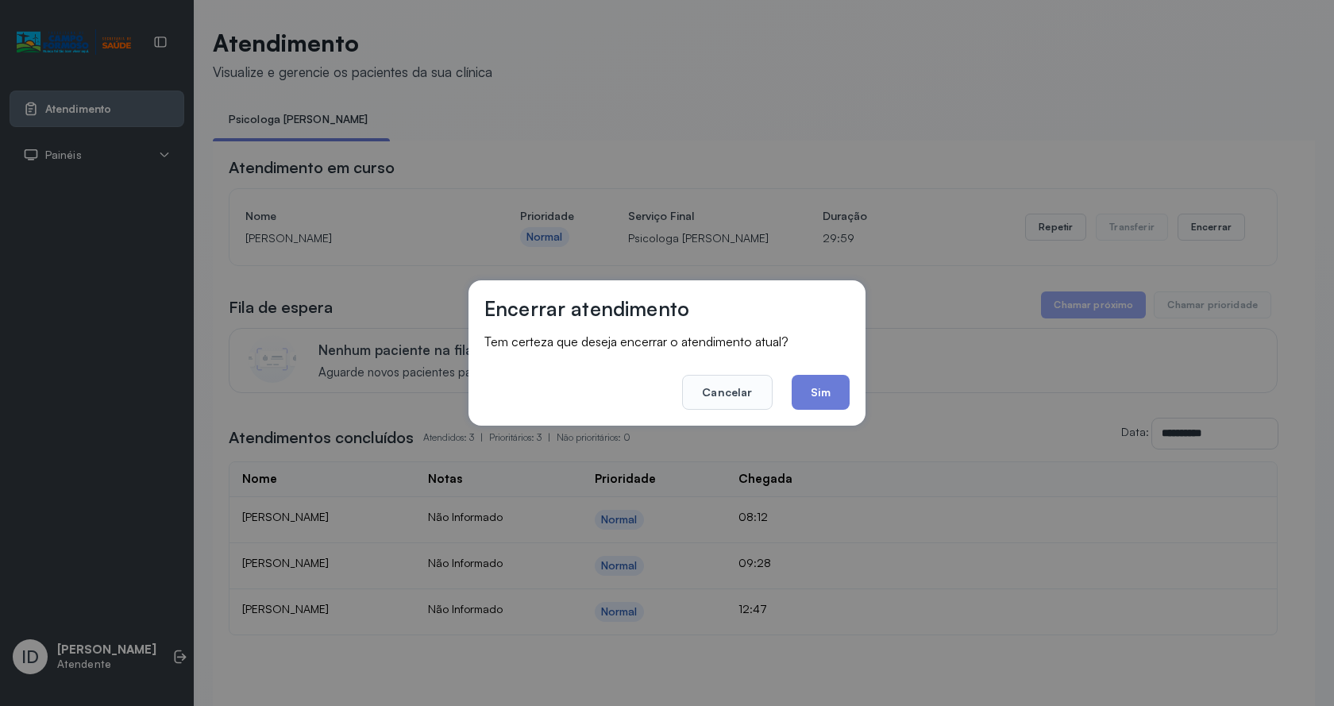
click at [831, 411] on div "Encerrar atendimento Tem certeza que deseja encerrar o atendimento atual? Cance…" at bounding box center [667, 352] width 397 height 145
click at [835, 393] on button "Sim" at bounding box center [821, 392] width 58 height 35
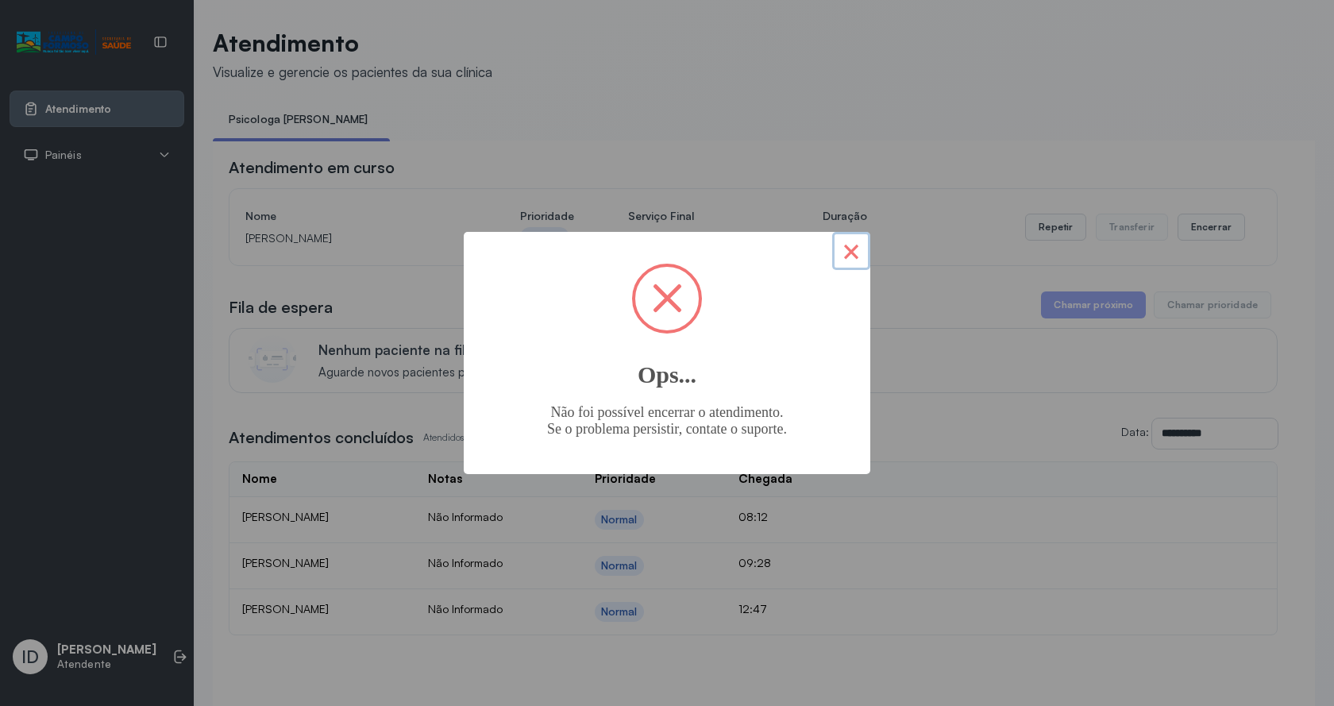
click at [862, 251] on button "×" at bounding box center [851, 251] width 38 height 38
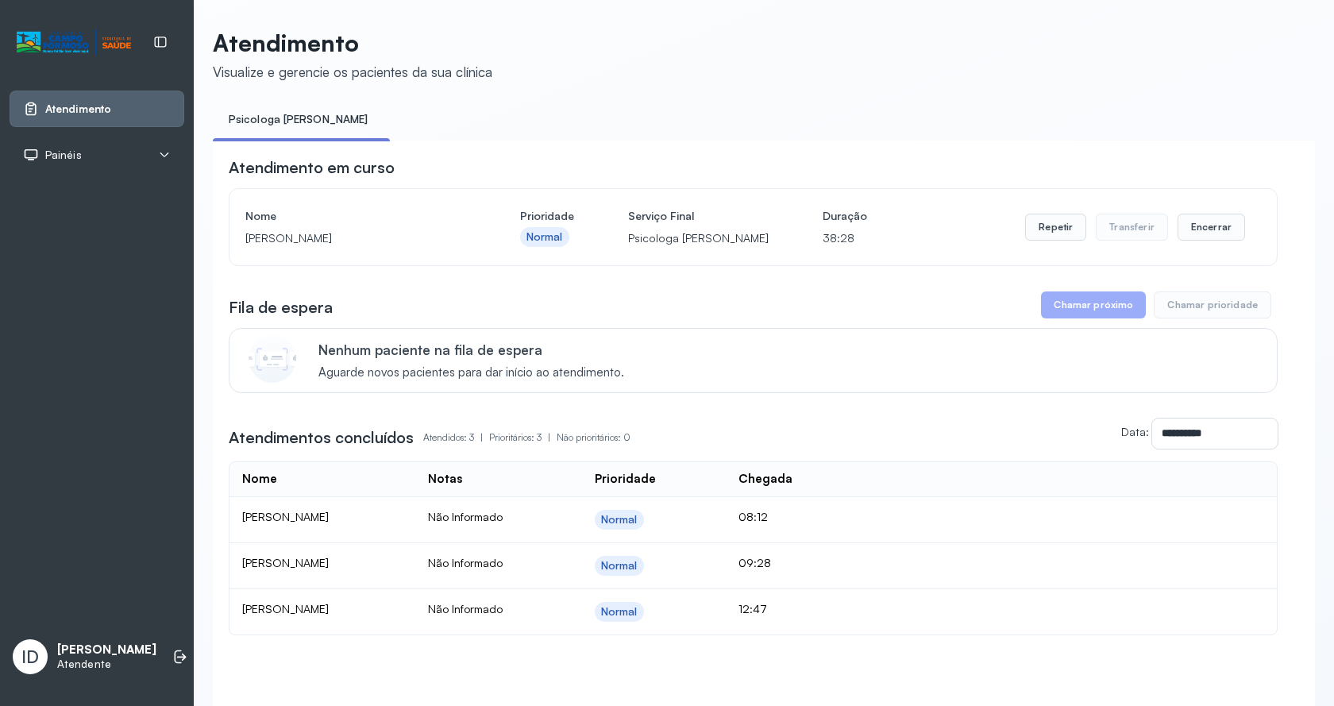
click at [1196, 245] on div "Repetir Transferir Encerrar" at bounding box center [1135, 227] width 220 height 44
drag, startPoint x: 1202, startPoint y: 219, endPoint x: 1191, endPoint y: 222, distance: 10.8
click at [1191, 222] on button "Encerrar" at bounding box center [1212, 227] width 68 height 27
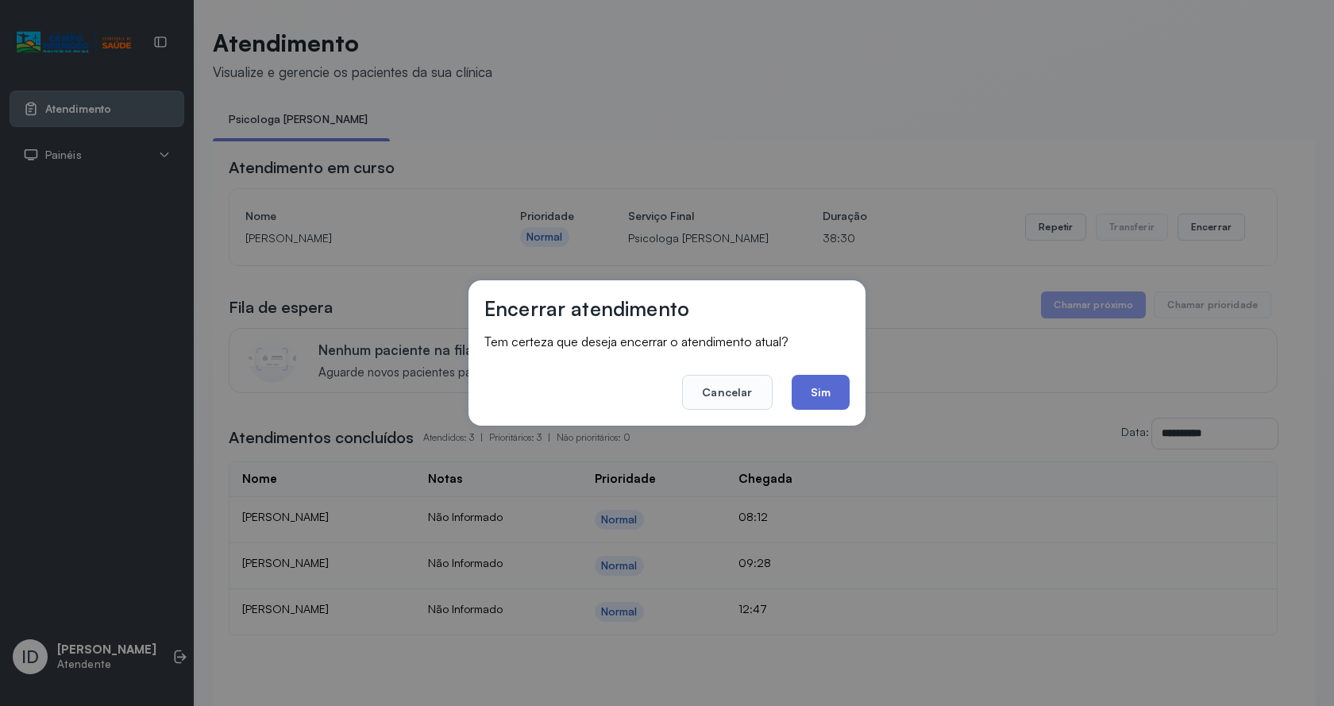
click at [832, 393] on button "Sim" at bounding box center [821, 392] width 58 height 35
